Goal: Find contact information: Find contact information

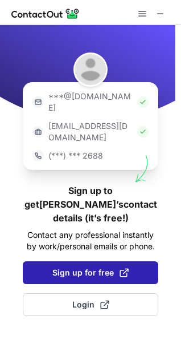
click at [123, 268] on span at bounding box center [124, 272] width 9 height 9
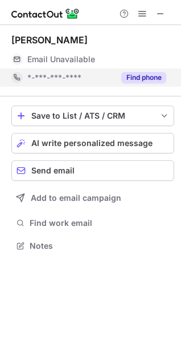
scroll to position [238, 181]
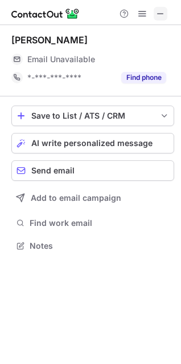
click at [159, 13] on span at bounding box center [160, 13] width 9 height 9
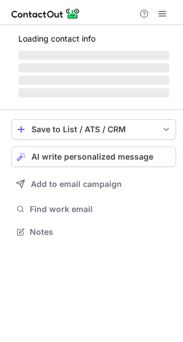
scroll to position [221, 183]
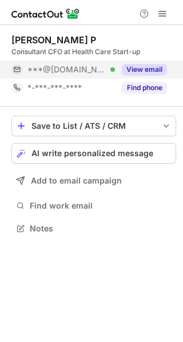
click at [138, 63] on div "View email" at bounding box center [141, 69] width 52 height 18
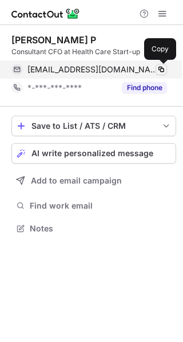
click at [157, 70] on span at bounding box center [160, 69] width 9 height 9
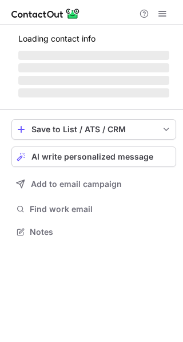
scroll to position [221, 183]
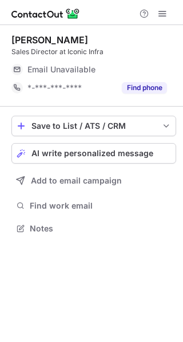
click at [121, 59] on div "Shain Pasha Sales Director at Iconic Infra Email Unavailable Email address *-**…" at bounding box center [93, 65] width 164 height 63
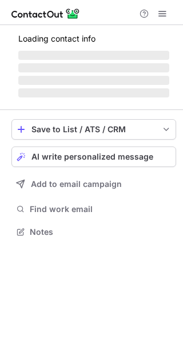
scroll to position [221, 183]
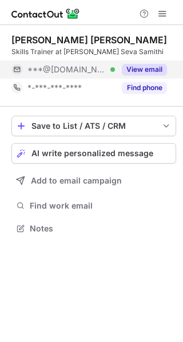
click at [147, 68] on button "View email" at bounding box center [144, 69] width 45 height 11
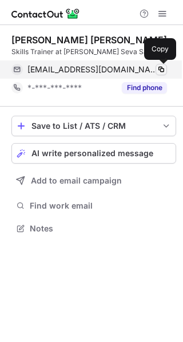
click at [159, 68] on span at bounding box center [160, 69] width 9 height 9
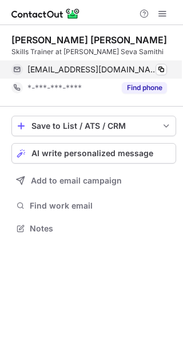
click at [153, 67] on div "maru_jack@yahoo.com Verified" at bounding box center [96, 69] width 139 height 10
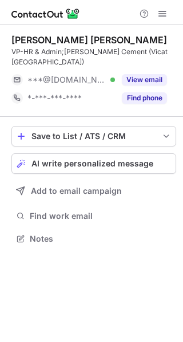
scroll to position [221, 183]
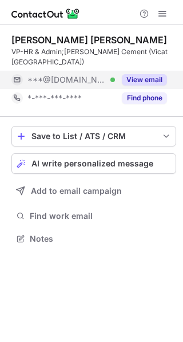
click at [153, 74] on button "View email" at bounding box center [144, 79] width 45 height 11
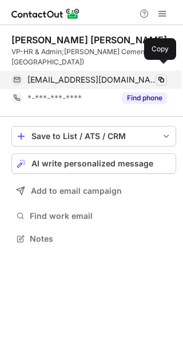
click at [158, 75] on span at bounding box center [160, 79] width 9 height 9
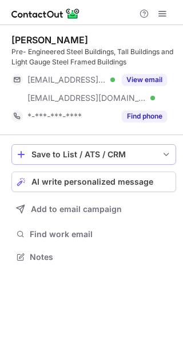
scroll to position [249, 183]
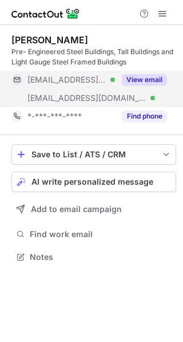
click at [148, 82] on button "View email" at bounding box center [144, 79] width 45 height 11
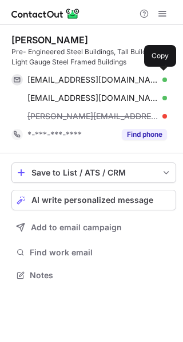
scroll to position [268, 183]
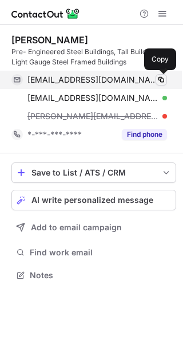
click at [160, 81] on span at bounding box center [160, 79] width 9 height 9
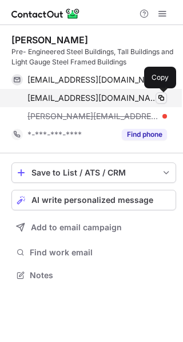
click at [160, 95] on span at bounding box center [160, 98] width 9 height 9
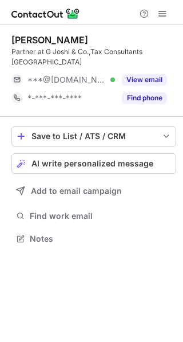
scroll to position [231, 183]
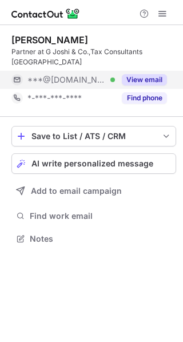
click at [139, 81] on button "View email" at bounding box center [144, 79] width 45 height 11
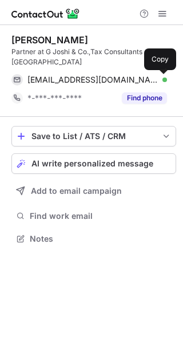
click at [159, 80] on span at bounding box center [160, 79] width 9 height 9
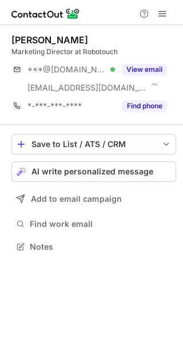
scroll to position [239, 183]
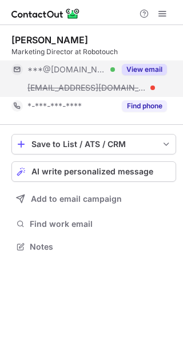
click at [151, 68] on button "View email" at bounding box center [144, 69] width 45 height 11
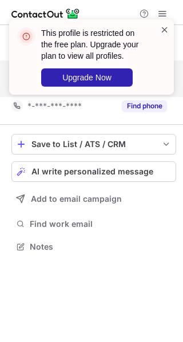
click at [161, 32] on span at bounding box center [164, 29] width 9 height 11
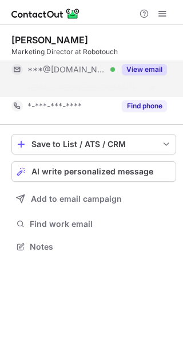
scroll to position [221, 183]
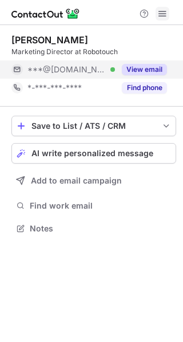
click at [163, 17] on span at bounding box center [161, 13] width 9 height 9
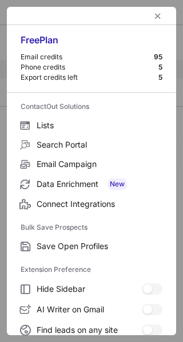
click at [140, 15] on div at bounding box center [91, 16] width 169 height 18
click at [153, 15] on span "left-button" at bounding box center [157, 15] width 9 height 9
